Goal: Information Seeking & Learning: Learn about a topic

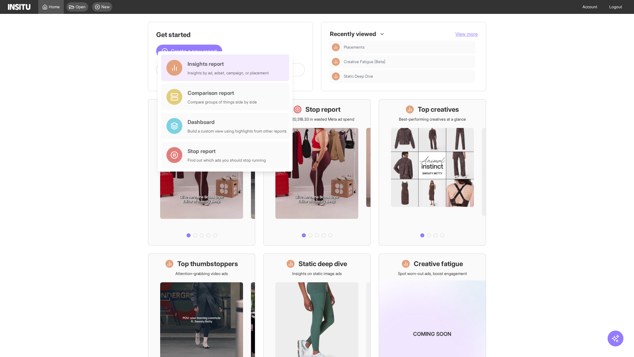
click at [227, 68] on div "Insights report Insights by ad, adset, campaign, or placement" at bounding box center [227, 68] width 81 height 16
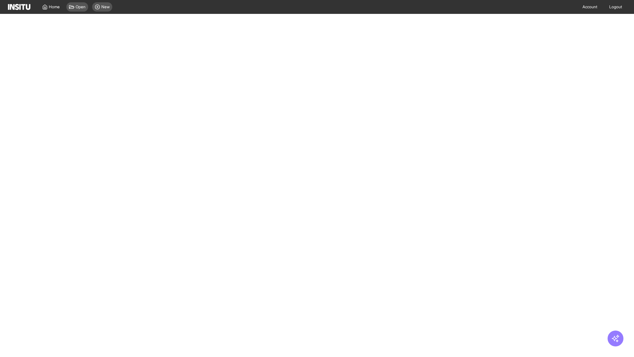
select select "**"
